Goal: Book appointment/travel/reservation

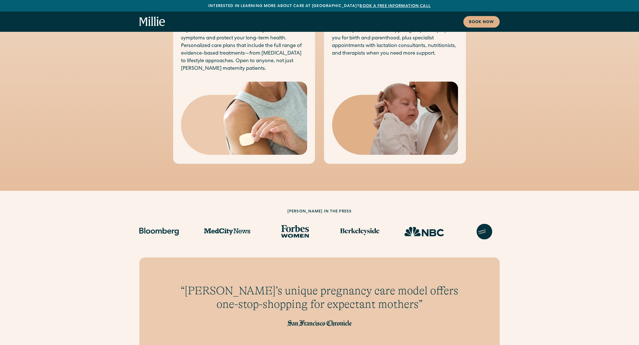
scroll to position [517, 0]
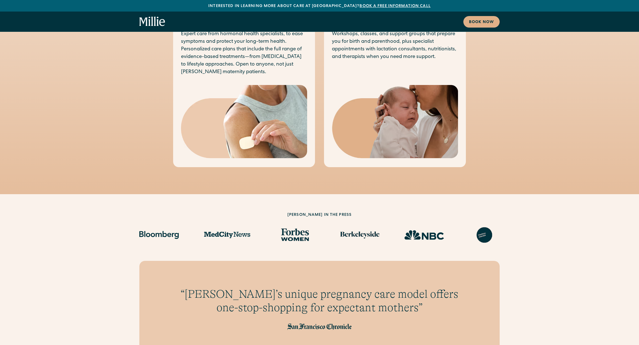
click at [360, 233] on img at bounding box center [359, 235] width 39 height 16
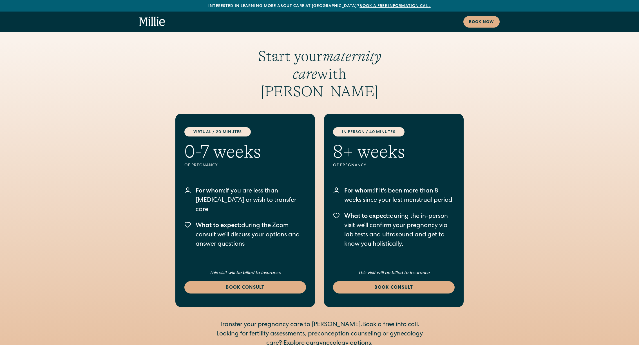
scroll to position [918, 0]
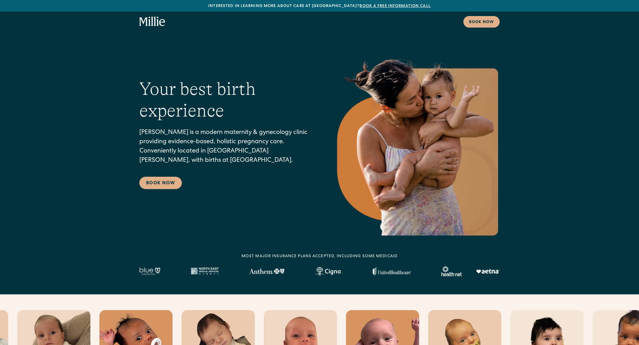
click at [96, 52] on div "Your best birth experience Millie is a modern maternity & gynecology clinic pro…" at bounding box center [319, 143] width 639 height 186
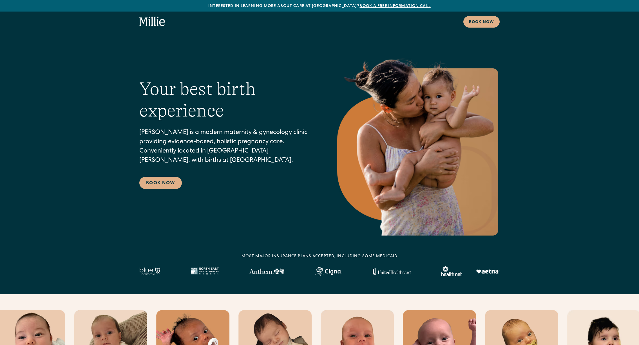
click at [81, 54] on div "Your best birth experience Millie is a modern maternity & gynecology clinic pro…" at bounding box center [319, 143] width 639 height 186
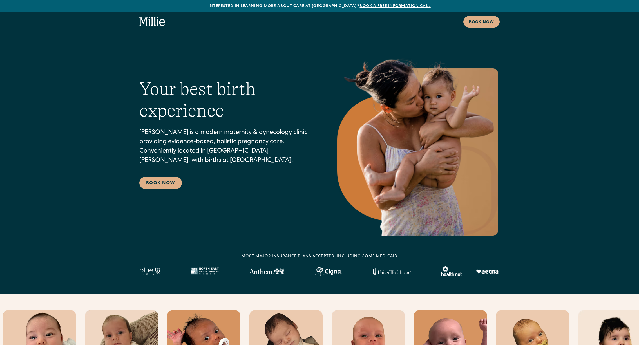
click at [80, 55] on div "Your best birth experience Millie is a modern maternity & gynecology clinic pro…" at bounding box center [319, 143] width 639 height 186
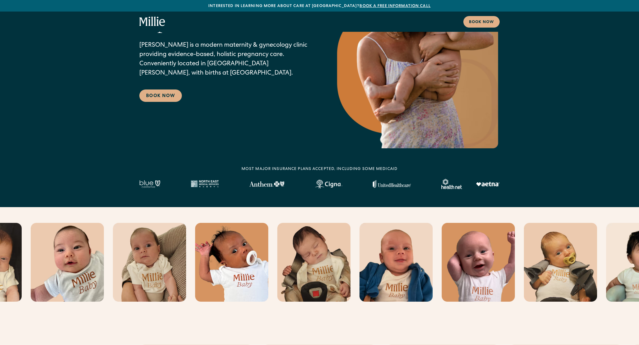
scroll to position [29, 0]
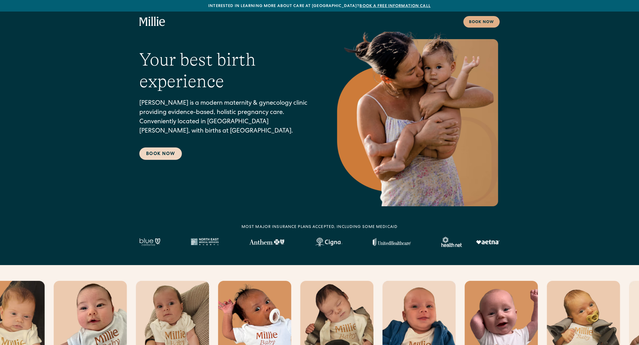
click at [161, 153] on link "Book Now" at bounding box center [160, 153] width 43 height 12
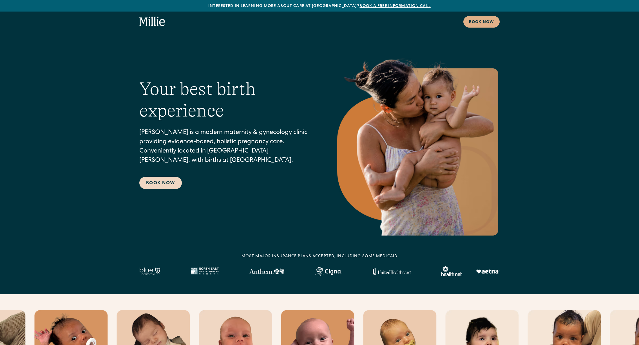
click at [159, 188] on link "Book Now" at bounding box center [160, 183] width 43 height 12
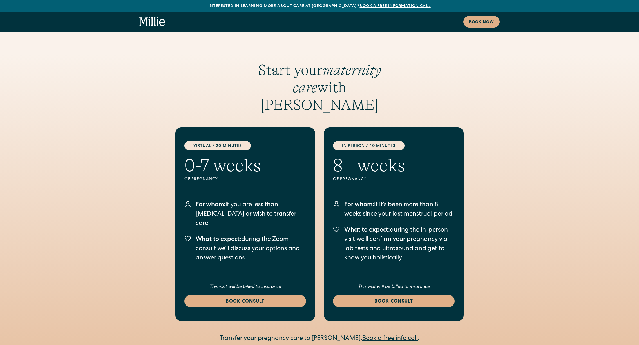
scroll to position [1162, 0]
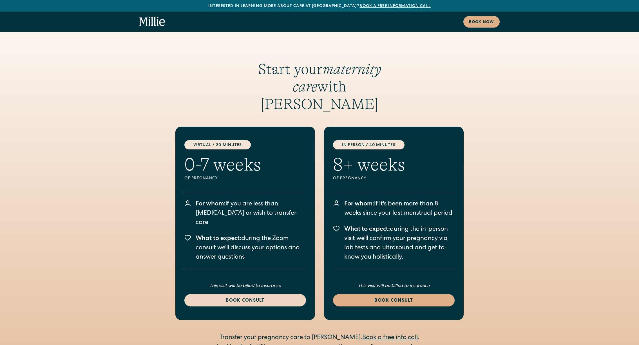
click at [263, 298] on div "Book consult" at bounding box center [245, 301] width 108 height 7
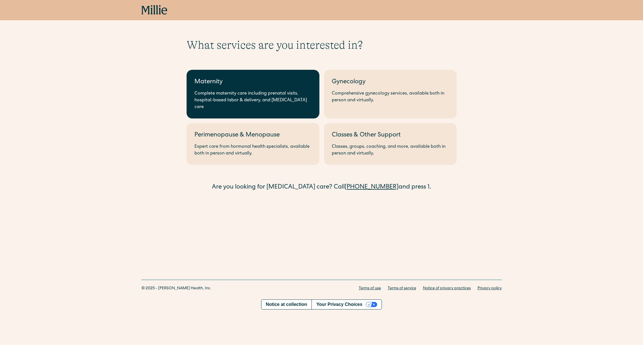
click at [244, 95] on div "Complete maternity care including prenatal visits, hospital-based labor & deliv…" at bounding box center [253, 100] width 117 height 20
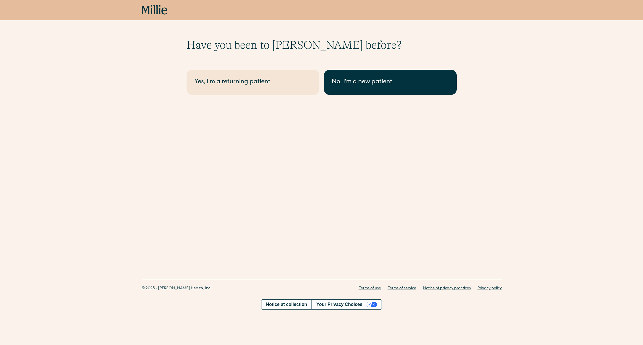
click at [370, 86] on div "No, I'm a new patient" at bounding box center [390, 82] width 117 height 9
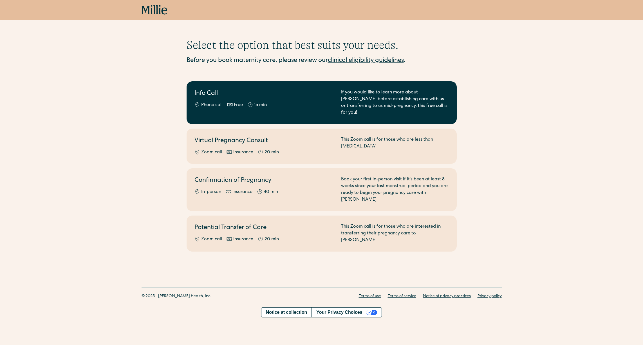
click at [368, 101] on div "If you would like to learn more about [PERSON_NAME] before establishing care wi…" at bounding box center [395, 102] width 108 height 27
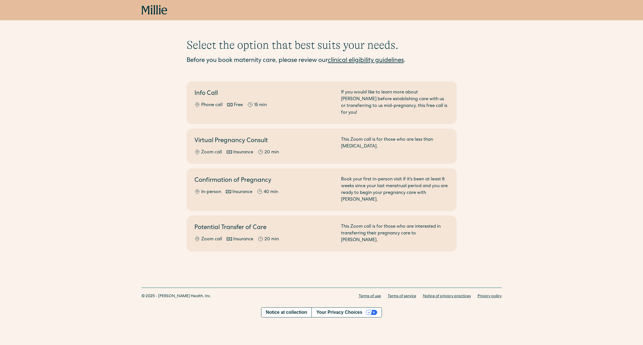
click at [345, 144] on div "This Zoom call is for those who are less than [MEDICAL_DATA]." at bounding box center [395, 146] width 108 height 19
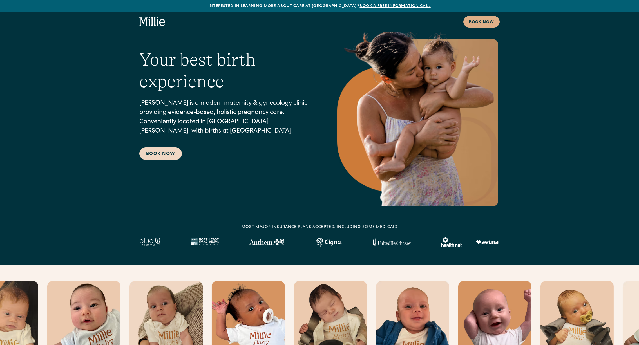
click at [149, 158] on link "Book Now" at bounding box center [160, 153] width 43 height 12
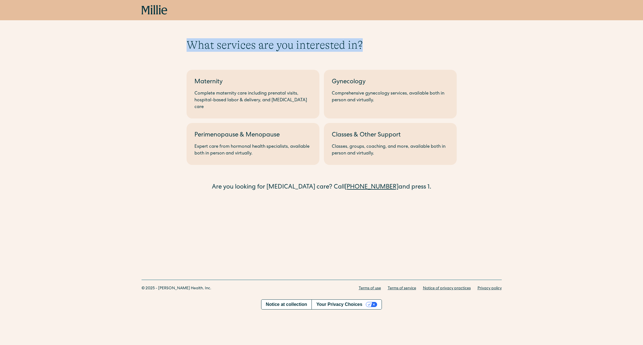
drag, startPoint x: 190, startPoint y: 45, endPoint x: 395, endPoint y: 50, distance: 205.0
click at [375, 50] on h1 "What services are you interested in?" at bounding box center [322, 45] width 270 height 14
click at [403, 49] on h1 "What services are you interested in?" at bounding box center [322, 45] width 270 height 14
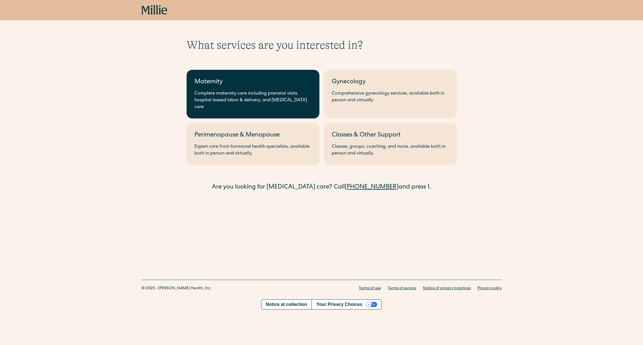
click at [262, 89] on link "Maternity Complete maternity care including prenatal visits, hospital-based lab…" at bounding box center [253, 94] width 133 height 49
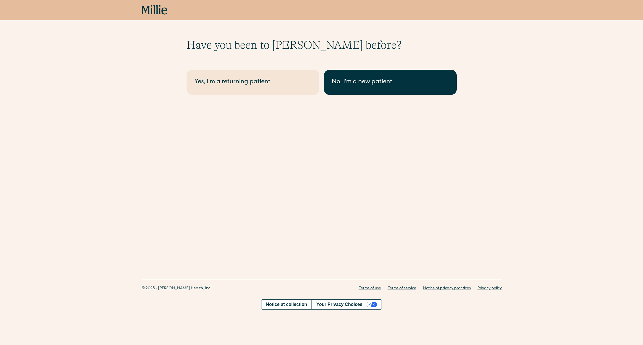
click at [366, 85] on div "No, I'm a new patient" at bounding box center [390, 82] width 117 height 9
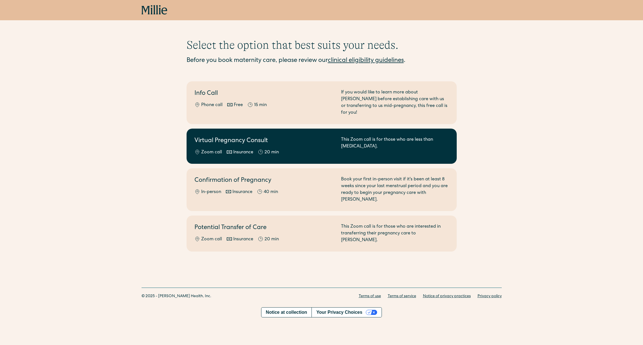
click at [370, 138] on div "This Zoom call is for those who are less than 8 weeks pregnant." at bounding box center [395, 146] width 108 height 19
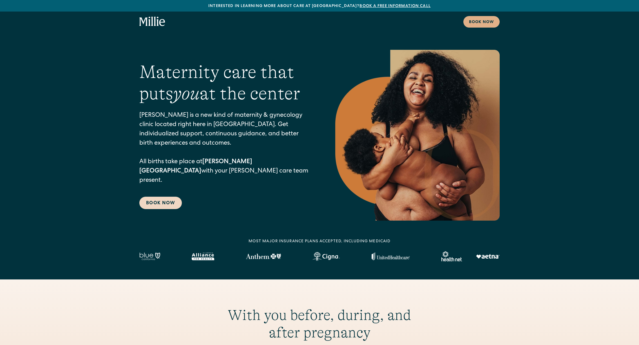
click at [154, 197] on link "Book Now" at bounding box center [160, 203] width 43 height 12
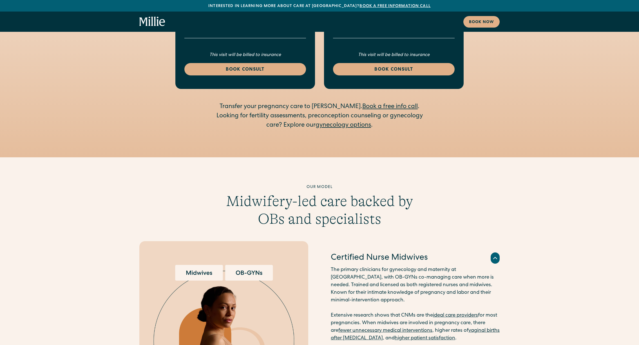
scroll to position [1139, 0]
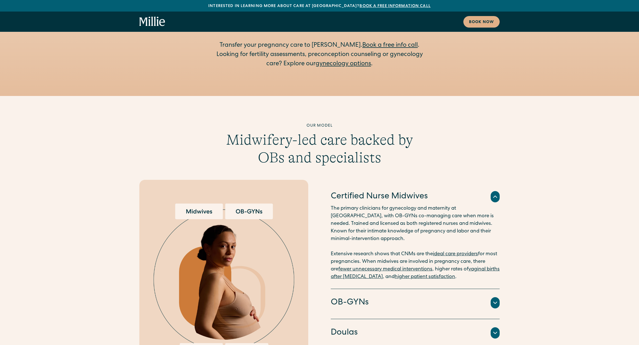
click at [497, 193] on icon at bounding box center [495, 196] width 7 height 7
